Goal: Complete application form: Complete application form

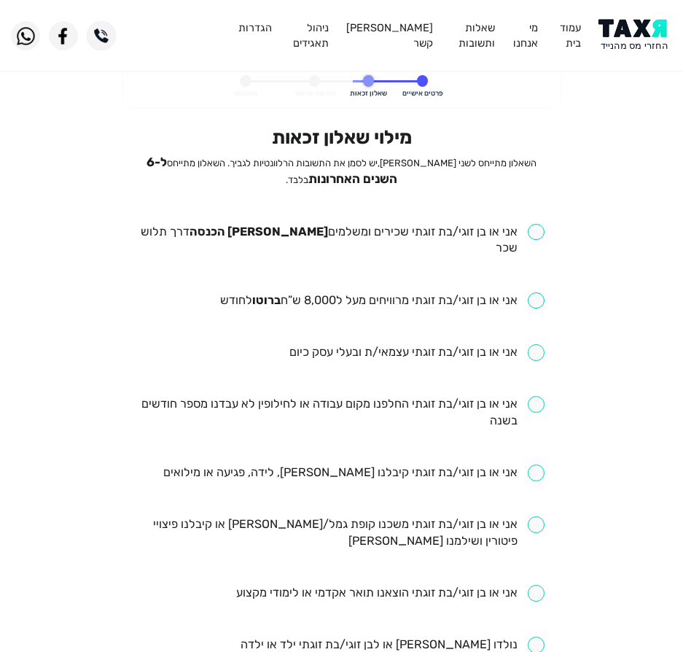
click at [507, 236] on input "checkbox" at bounding box center [342, 241] width 406 height 34
checkbox input "true"
click at [494, 292] on input "checkbox" at bounding box center [382, 300] width 325 height 17
checkbox input "true"
click at [464, 344] on input "checkbox" at bounding box center [417, 352] width 255 height 17
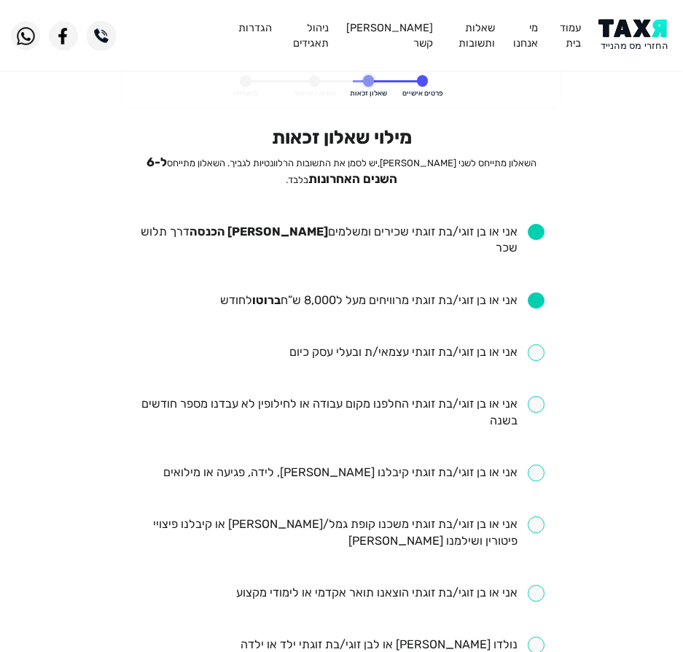
checkbox input "true"
click at [485, 396] on input "checkbox" at bounding box center [342, 413] width 406 height 34
checkbox input "true"
click at [466, 465] on input "checkbox" at bounding box center [353, 473] width 381 height 17
checkbox input "true"
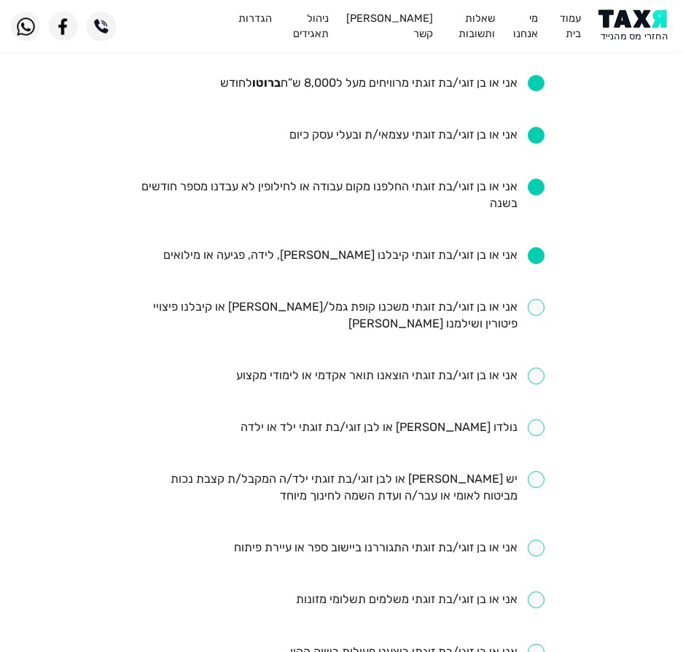
scroll to position [219, 0]
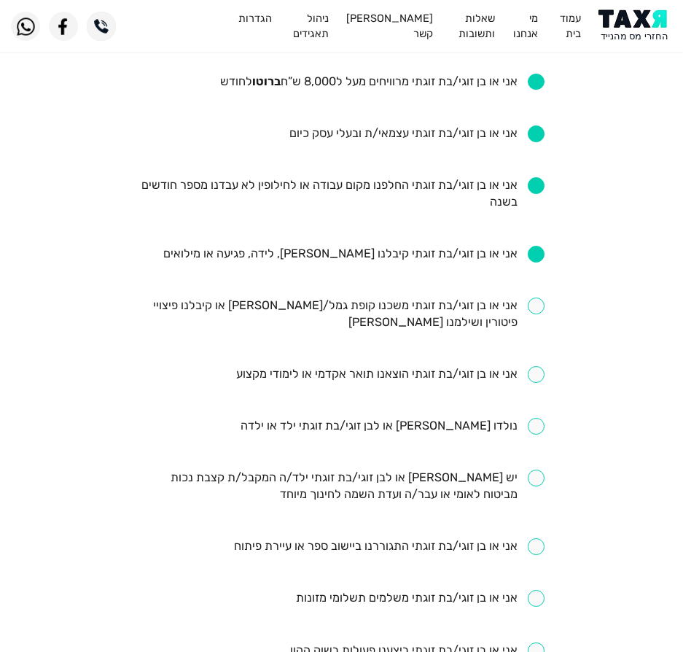
click at [468, 418] on input "checkbox" at bounding box center [393, 426] width 304 height 17
checkbox input "true"
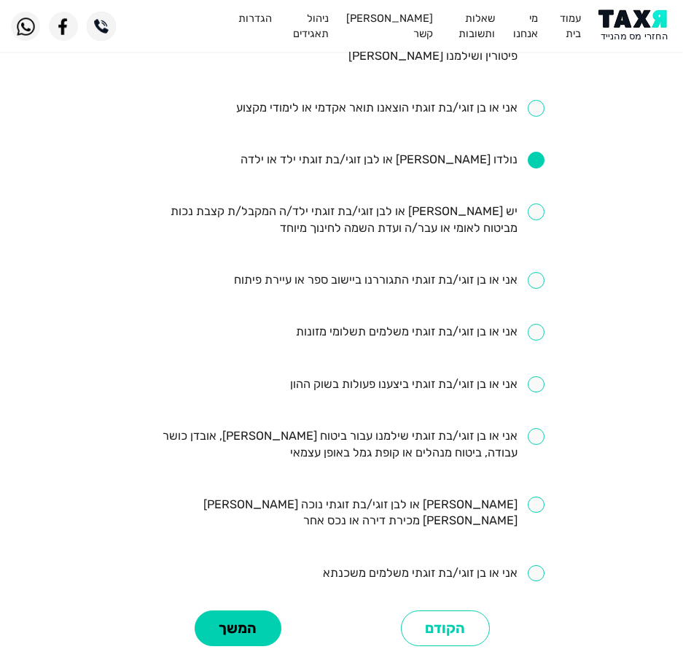
scroll to position [511, 0]
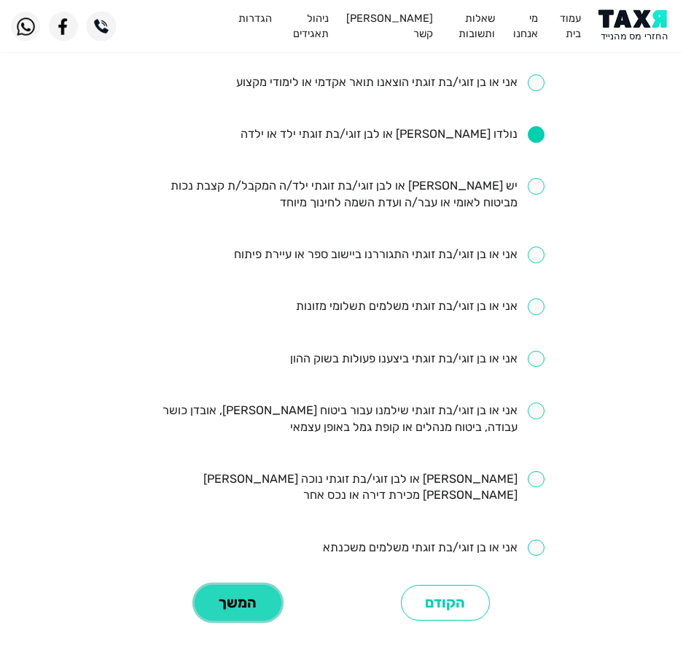
click at [257, 585] on button "המשך" at bounding box center [238, 603] width 87 height 36
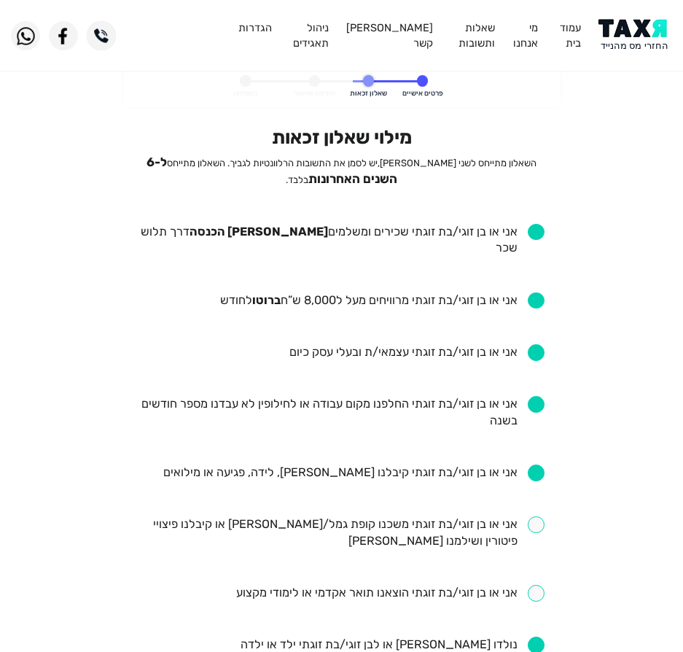
click at [458, 344] on input "checkbox" at bounding box center [417, 352] width 255 height 17
checkbox input "false"
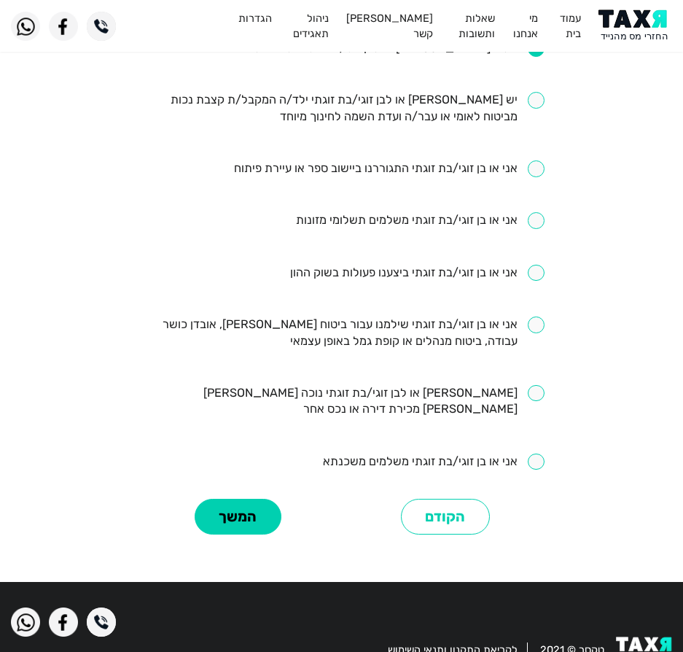
scroll to position [600, 0]
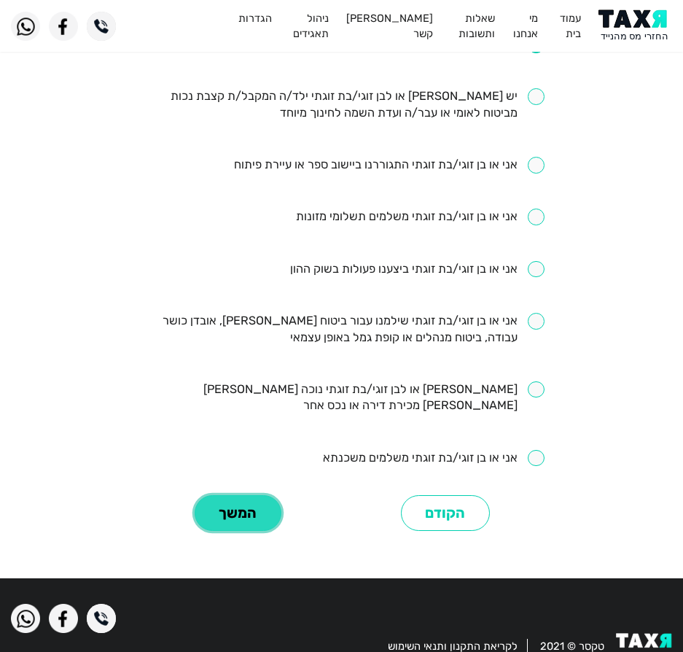
click at [271, 495] on button "המשך" at bounding box center [238, 513] width 87 height 36
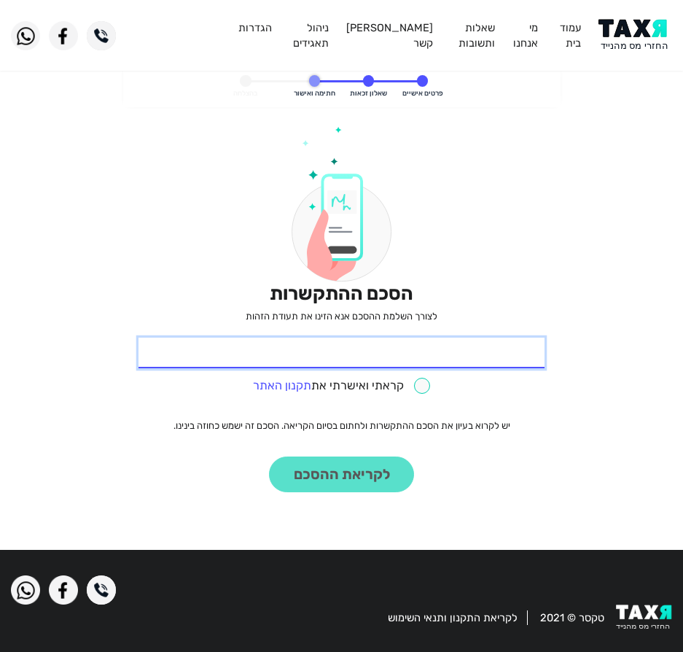
click at [443, 355] on input "* תעודת זהות" at bounding box center [342, 353] width 406 height 31
type input "9"
type input "313328890"
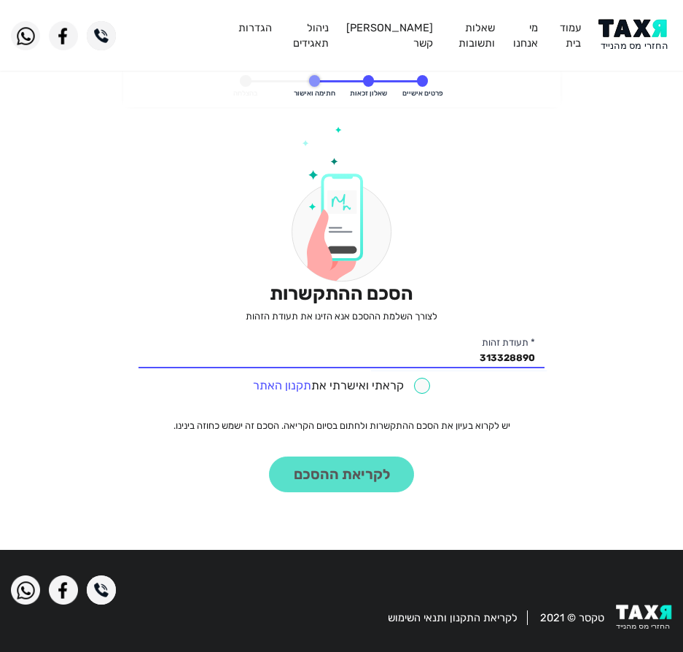
click at [394, 390] on input "checkbox" at bounding box center [342, 386] width 178 height 17
checkbox input "true"
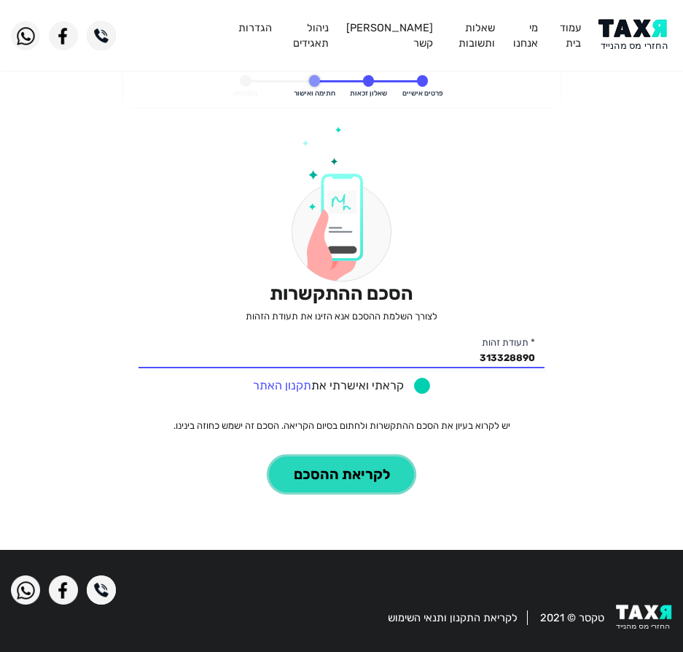
click at [378, 478] on button "לקריאת ההסכם" at bounding box center [341, 475] width 145 height 36
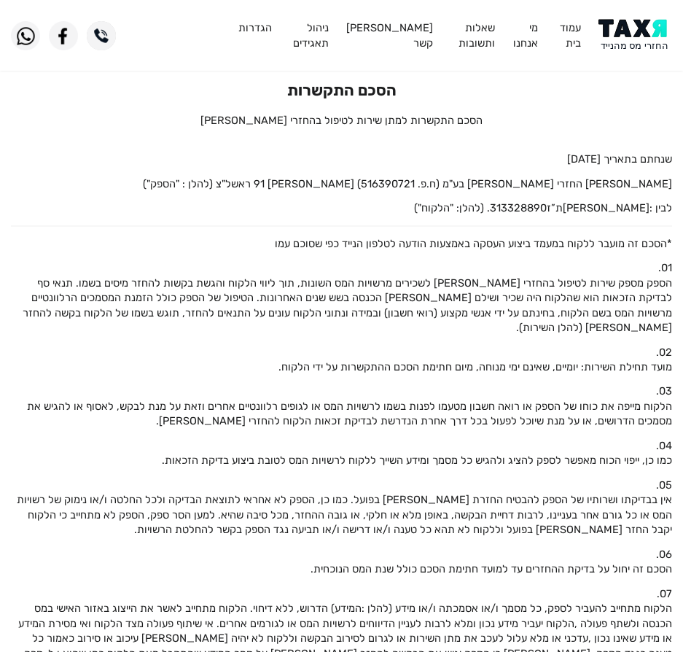
click at [637, 40] on img at bounding box center [636, 35] width 74 height 33
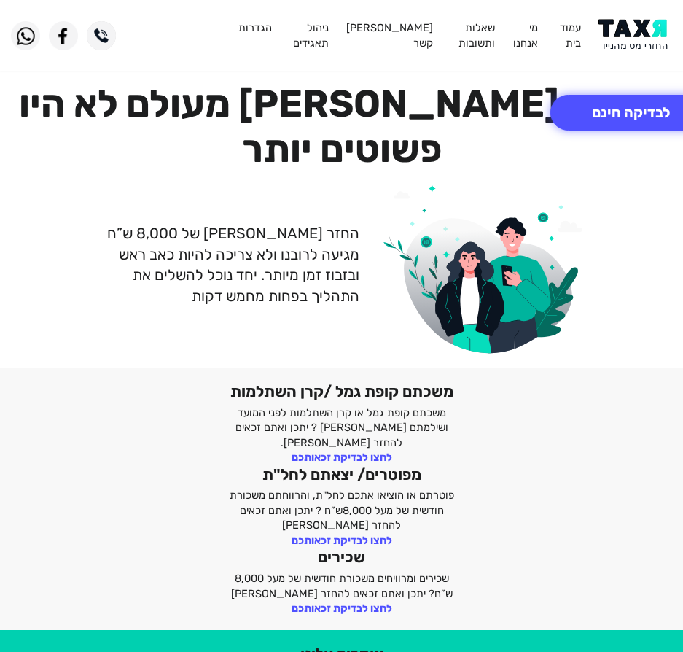
click at [128, 176] on div "החזר [PERSON_NAME] של 8,000 ש”ח מגיעה לרובנו ולא צריכה להיות כאב ראש ובזבוז זמן…" at bounding box center [341, 264] width 683 height 177
click at [589, 120] on button "לבדיקה חינם" at bounding box center [631, 113] width 161 height 36
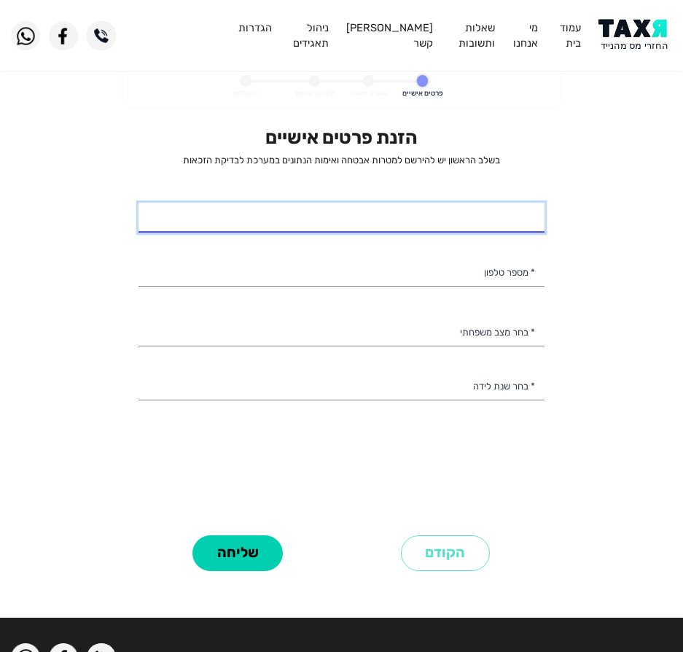
click at [424, 213] on input "* שם מלא" at bounding box center [342, 218] width 406 height 31
select select
type input "יוסי גלו אבולעפיה"
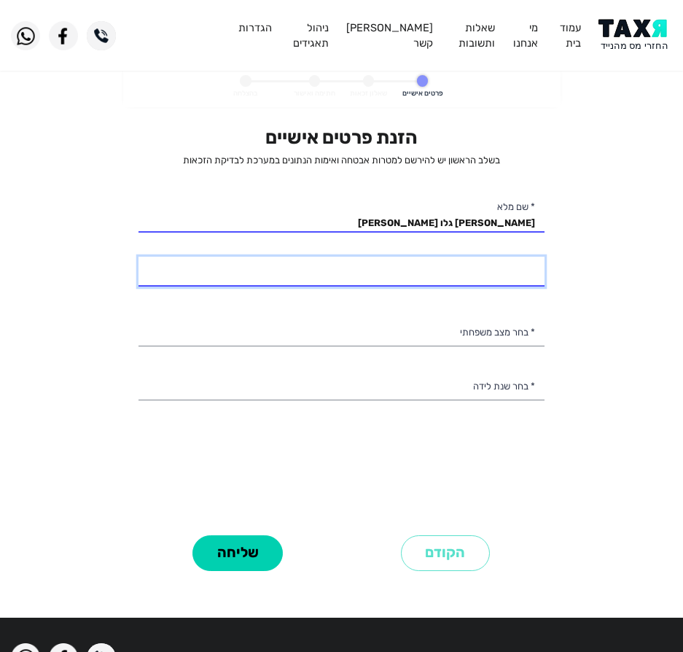
click at [392, 273] on input "* מספר טלפון" at bounding box center [342, 272] width 406 height 31
type input "054-6965054"
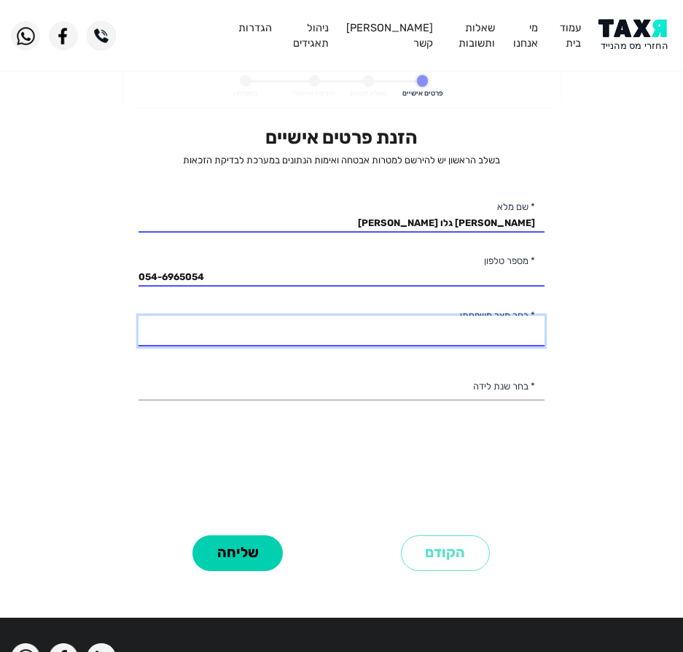
click at [328, 319] on select "רווק/ה נשוי/אה גרוש/ה אלמן/נה" at bounding box center [342, 331] width 406 height 31
select select "2: Married"
click at [139, 316] on select "רווק/ה נשוי/אה גרוש/ה אלמן/נה" at bounding box center [342, 331] width 406 height 31
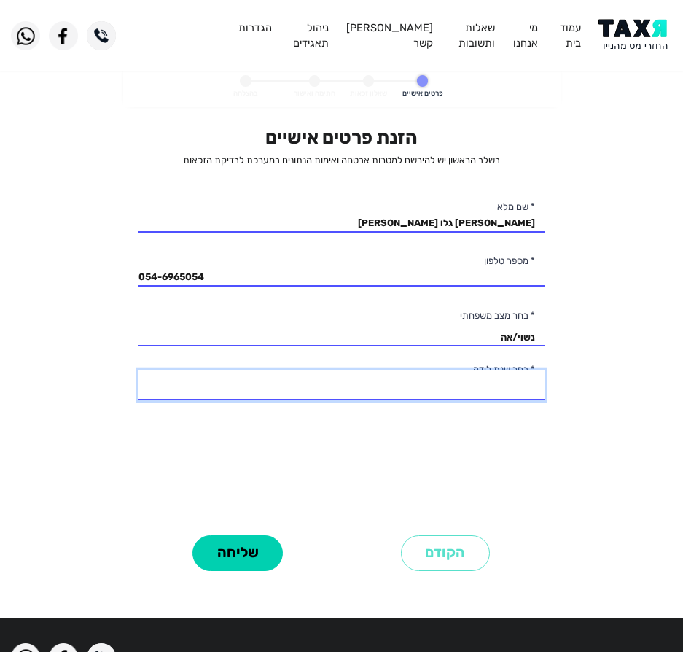
click at [352, 373] on select "2003 2002 2001 2000 1999 1998 1997 1996 1995 1994 1993 1992 1991 1990 1989 1988…" at bounding box center [342, 385] width 406 height 31
select select "17: 1987"
click at [139, 370] on select "2003 2002 2001 2000 1999 1998 1997 1996 1995 1994 1993 1992 1991 1990 1989 1988…" at bounding box center [342, 385] width 406 height 31
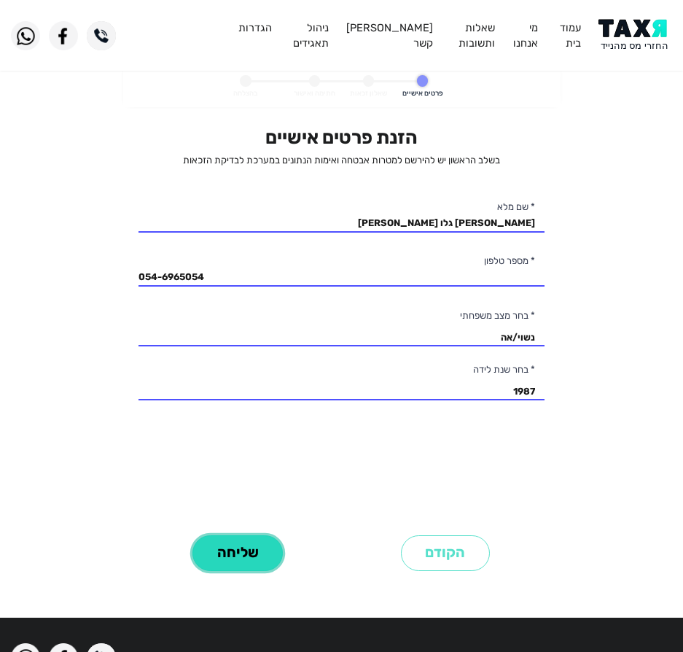
click at [249, 564] on button "שליחה" at bounding box center [238, 553] width 90 height 36
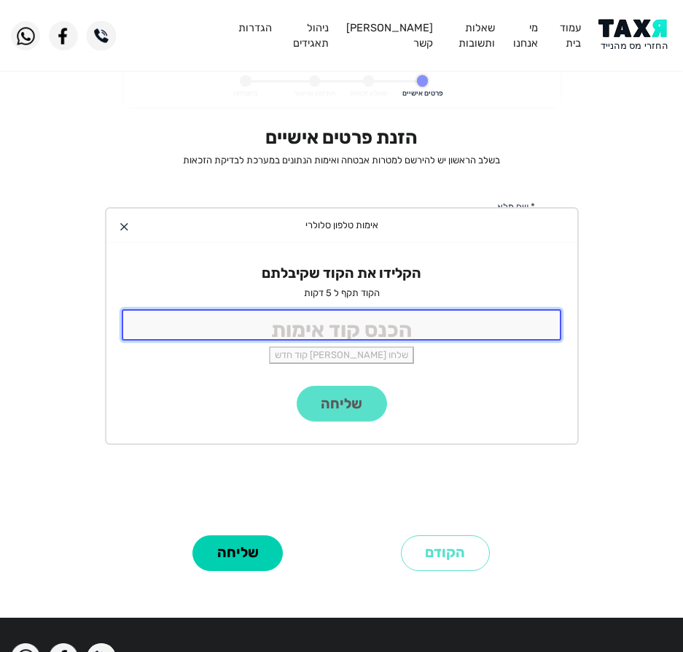
click at [407, 327] on input "tel" at bounding box center [342, 324] width 441 height 31
type input "9988"
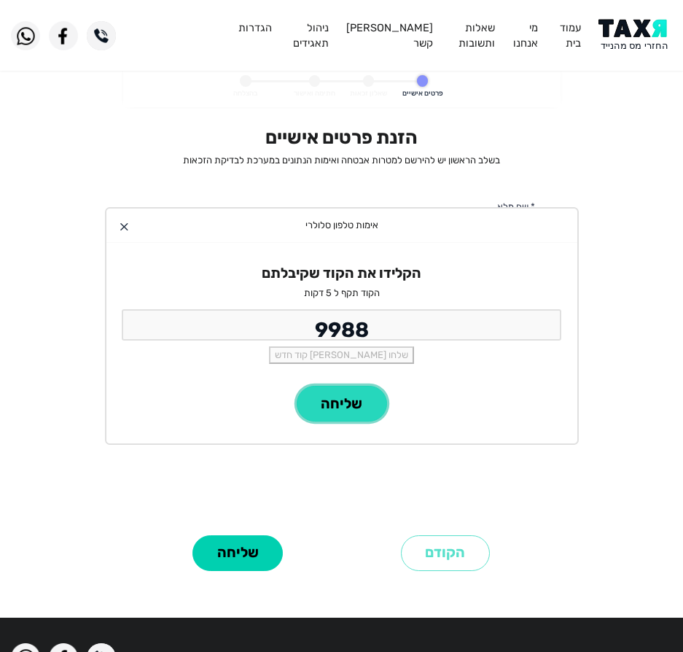
click at [298, 400] on button "שליחה" at bounding box center [342, 404] width 90 height 36
